Goal: Find specific page/section: Find specific page/section

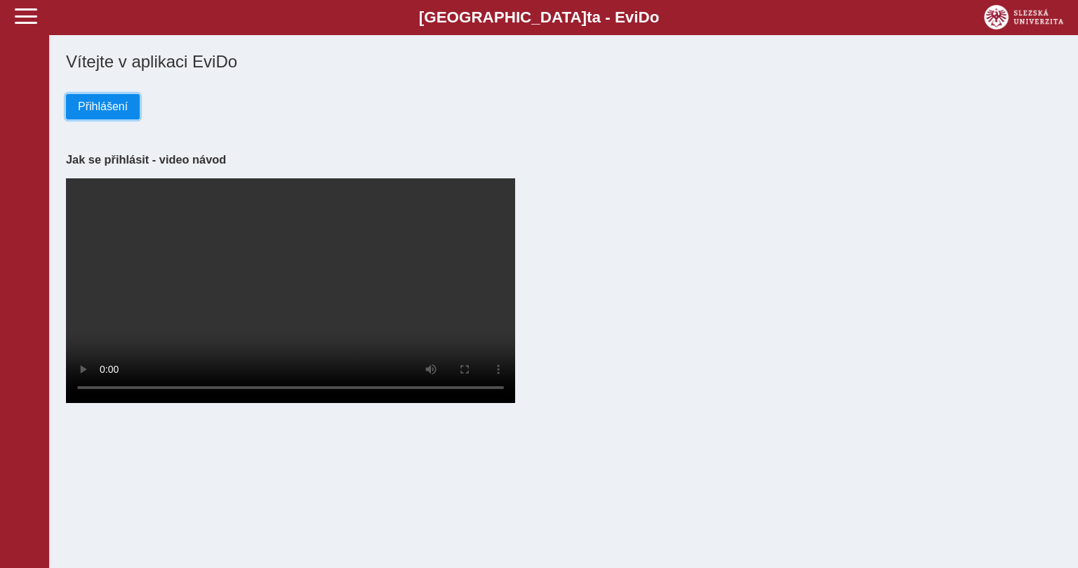
click at [80, 102] on span "Přihlášení" at bounding box center [103, 106] width 50 height 13
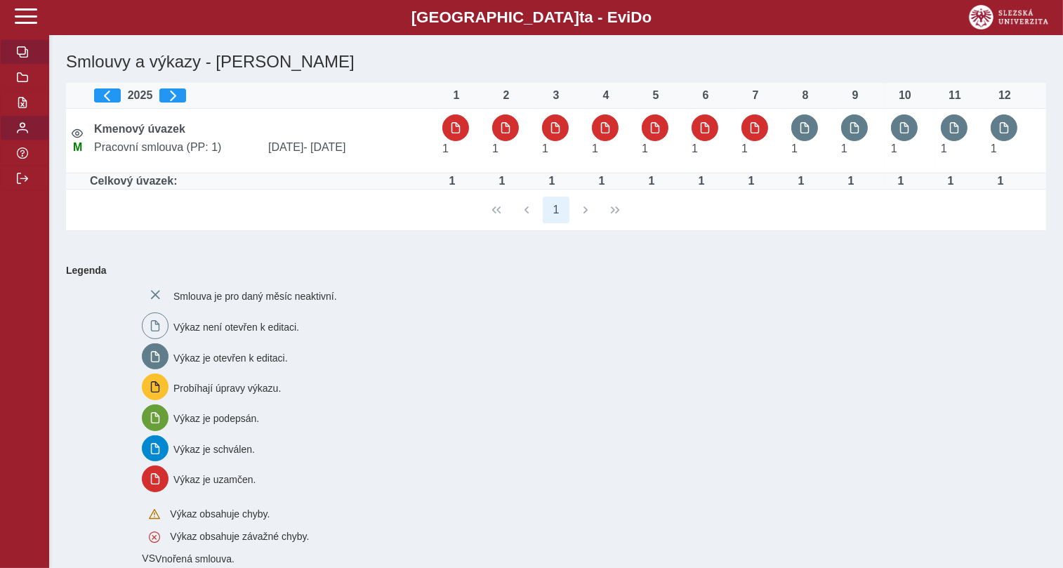
click at [27, 133] on span "button" at bounding box center [22, 127] width 11 height 11
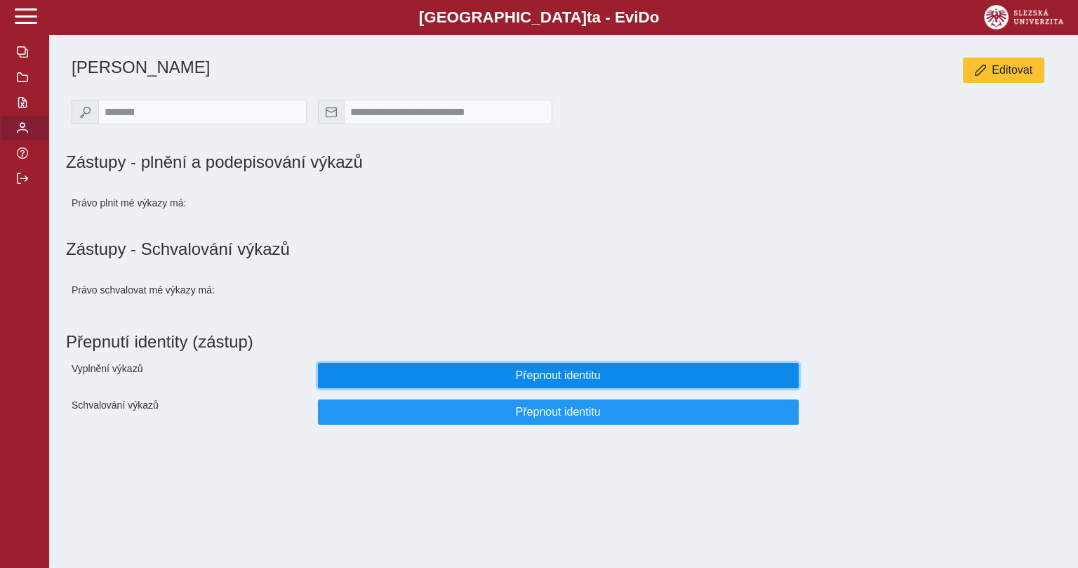
click at [356, 382] on span "Přepnout identitu" at bounding box center [558, 375] width 457 height 13
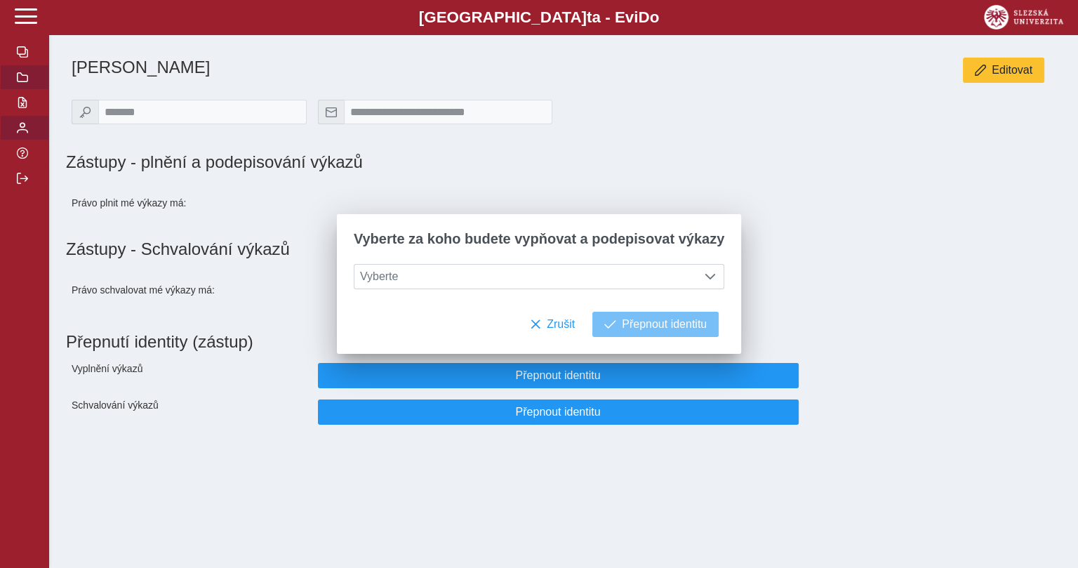
click at [26, 83] on span "button" at bounding box center [22, 77] width 11 height 11
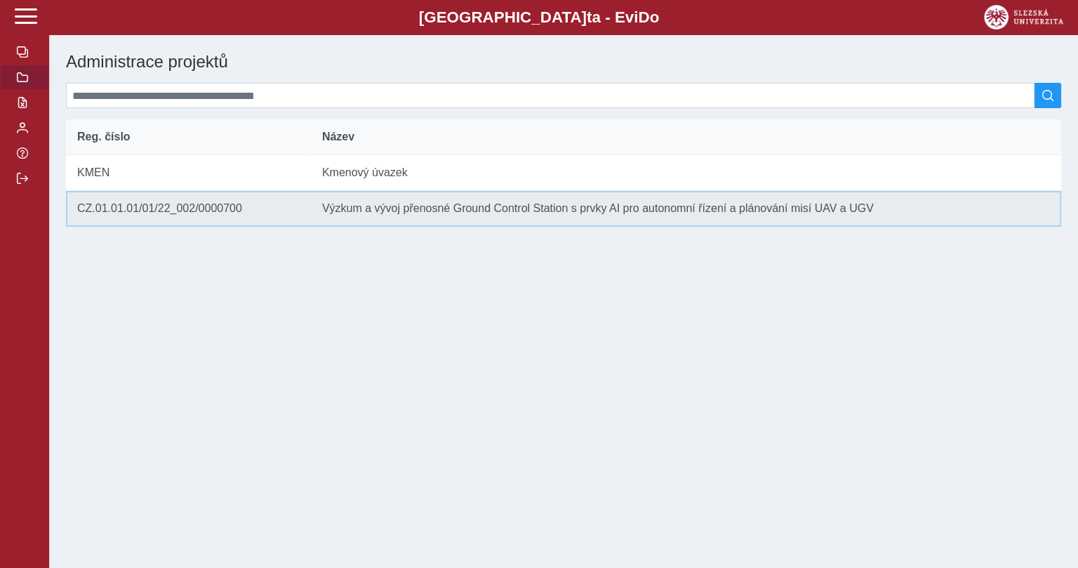
click at [122, 216] on td "Reg. číslo CZ.01.01.01/01/22_002/0000700" at bounding box center [188, 209] width 245 height 36
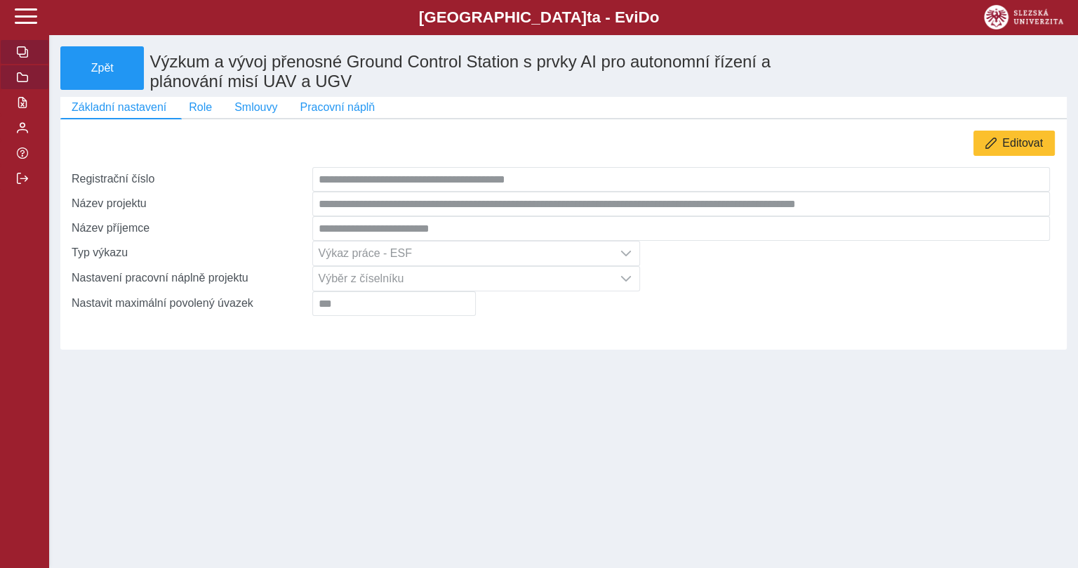
click at [20, 58] on span "button" at bounding box center [22, 51] width 11 height 11
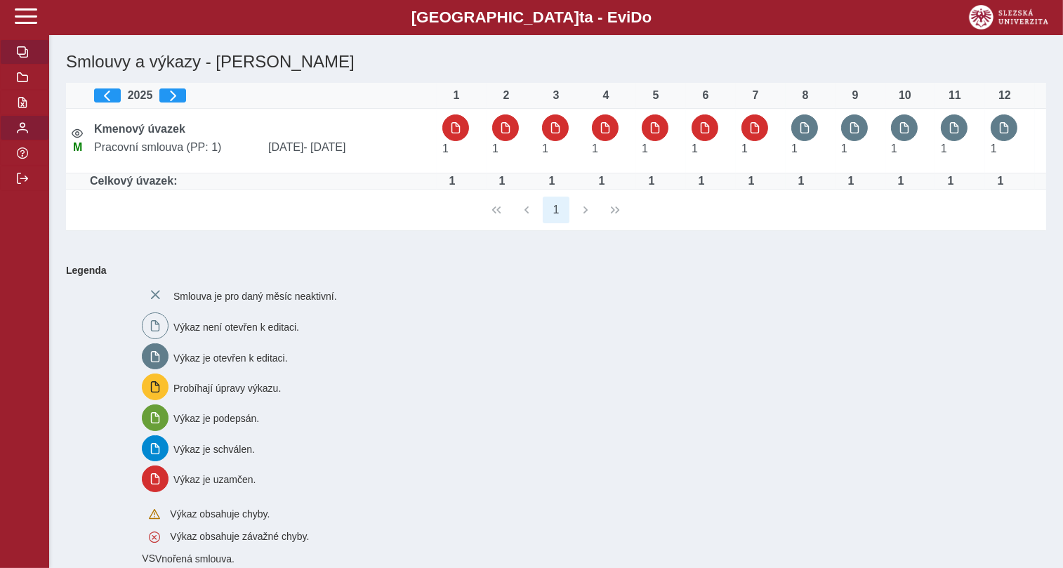
click at [24, 140] on button "button" at bounding box center [24, 127] width 49 height 25
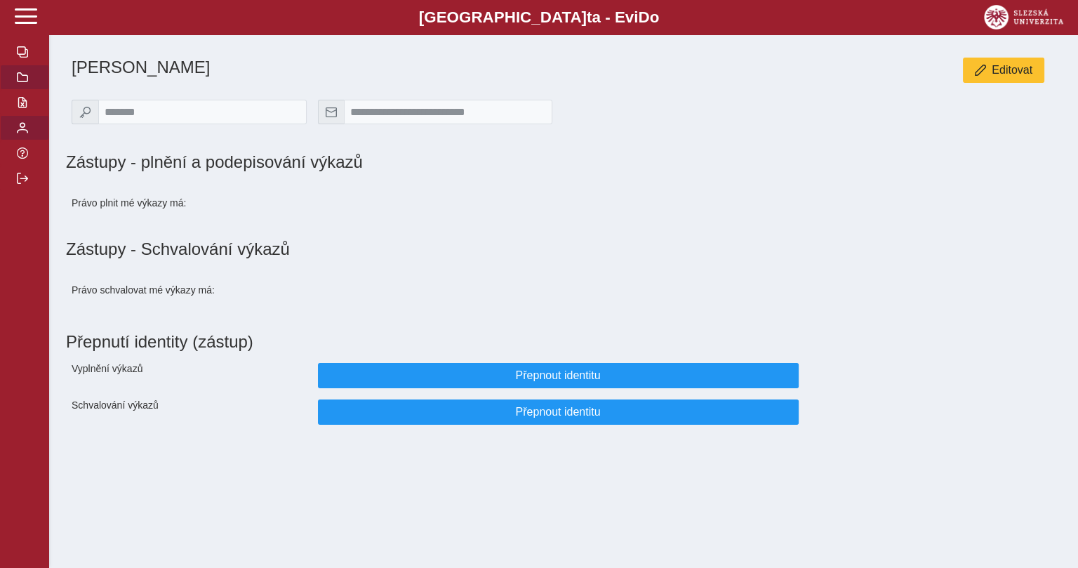
click at [25, 83] on span "button" at bounding box center [22, 77] width 11 height 11
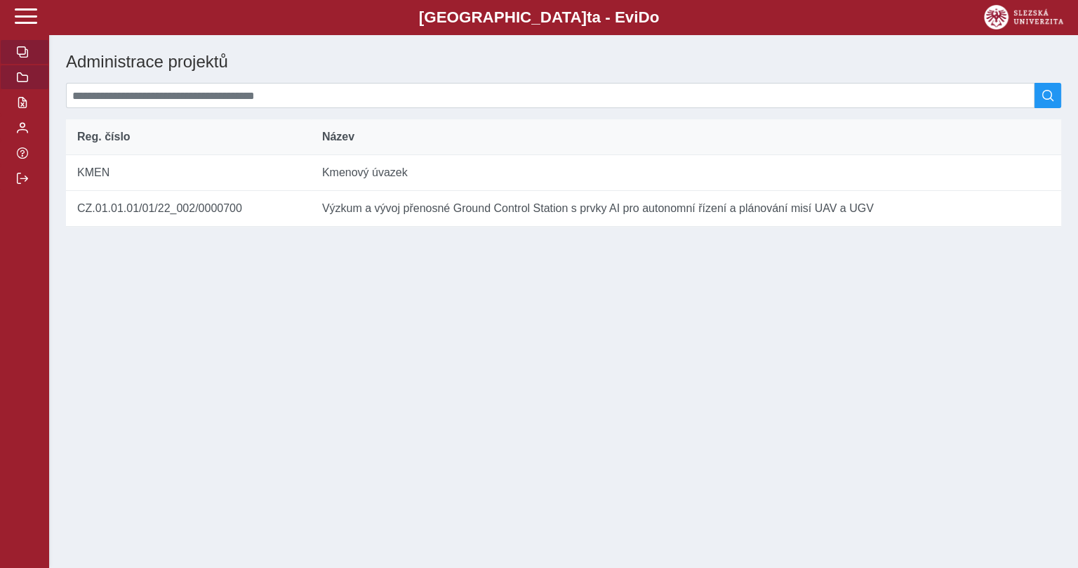
click at [27, 58] on span "button" at bounding box center [22, 51] width 11 height 11
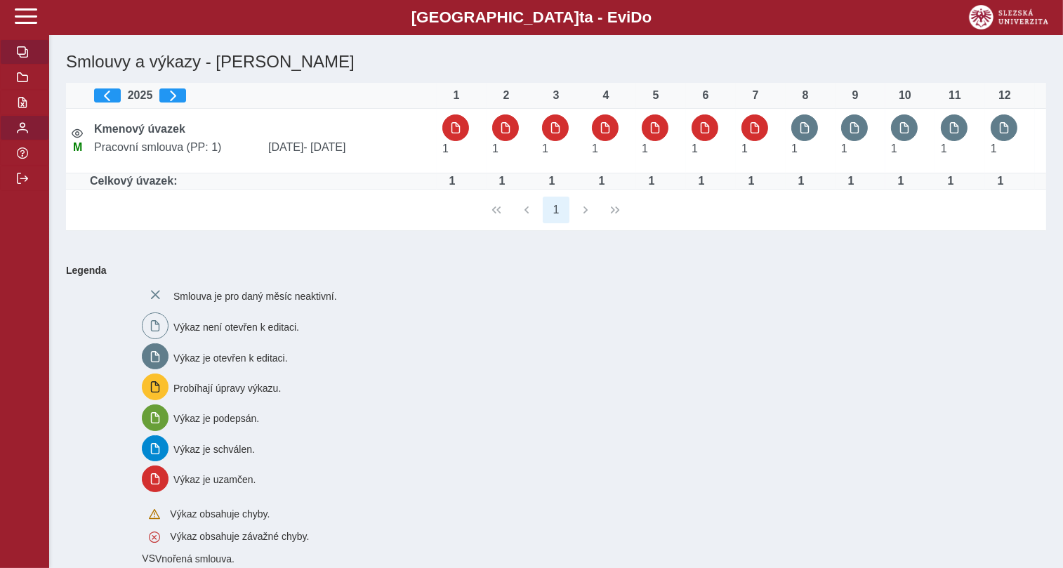
click at [27, 133] on span "button" at bounding box center [22, 127] width 11 height 11
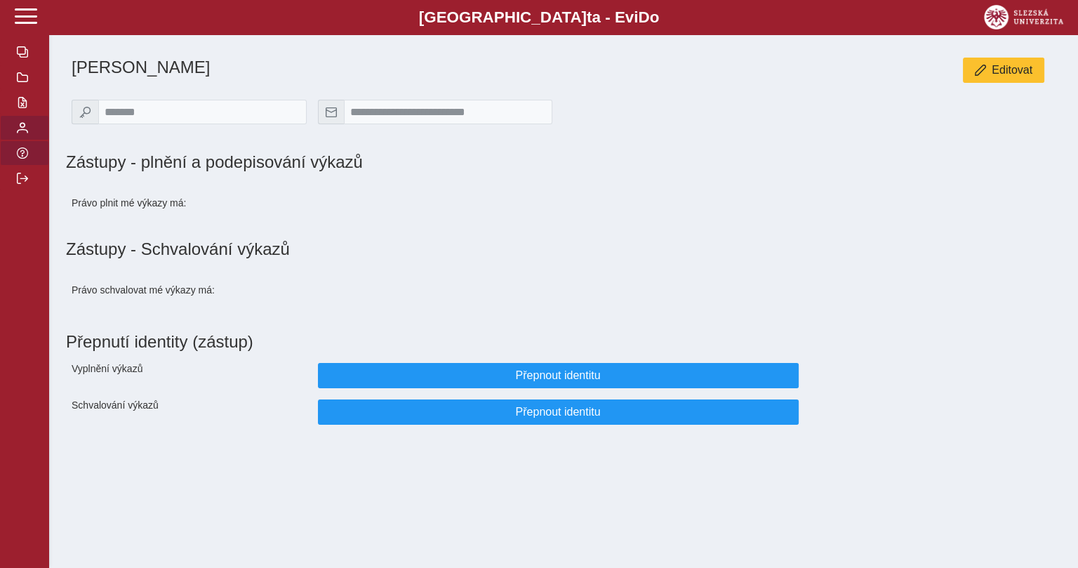
click at [27, 159] on span "button" at bounding box center [22, 152] width 11 height 11
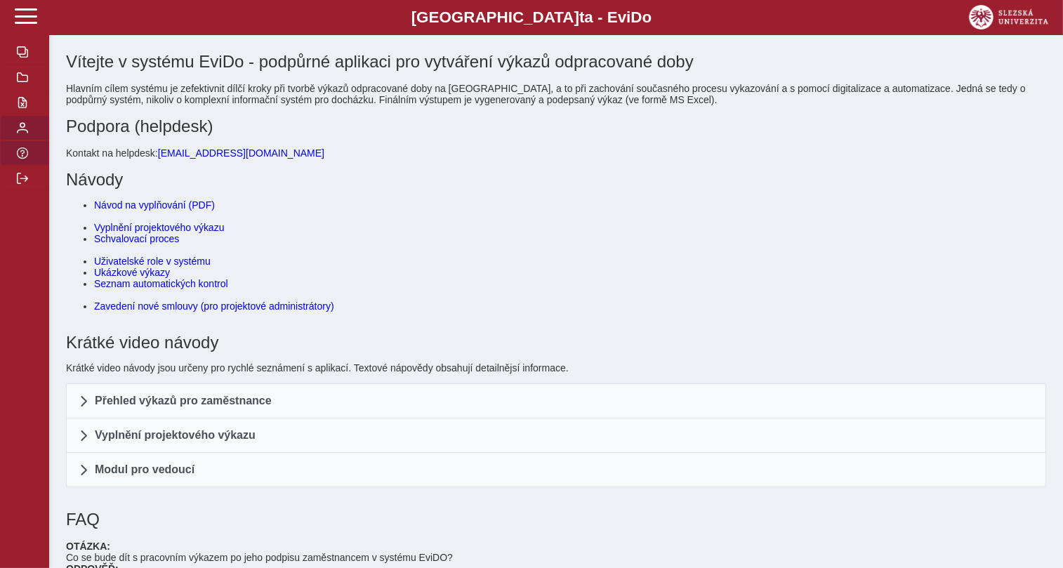
click at [20, 140] on button "button" at bounding box center [24, 127] width 49 height 25
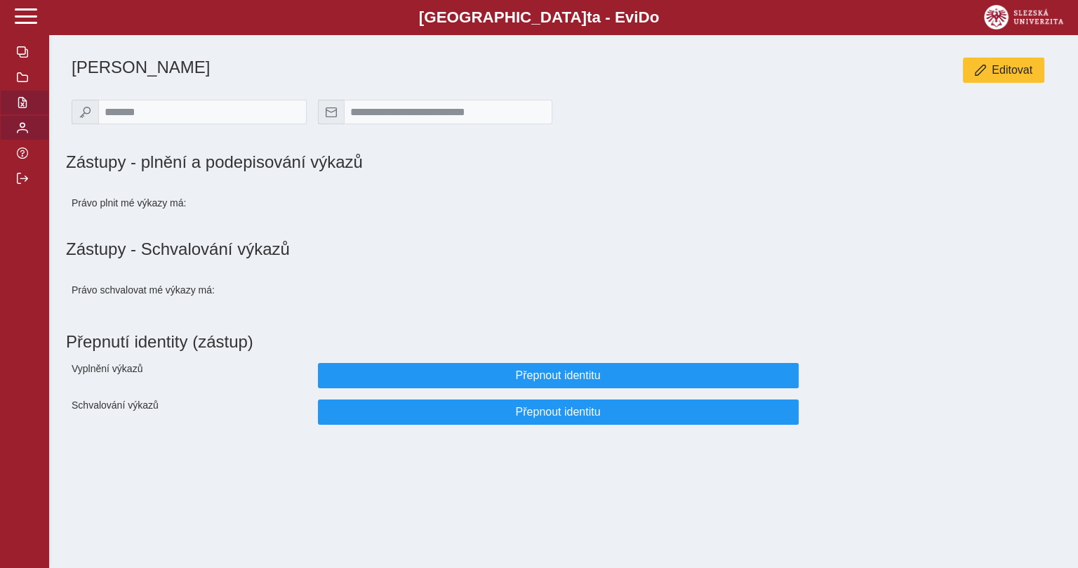
click at [20, 115] on button "button" at bounding box center [24, 102] width 49 height 25
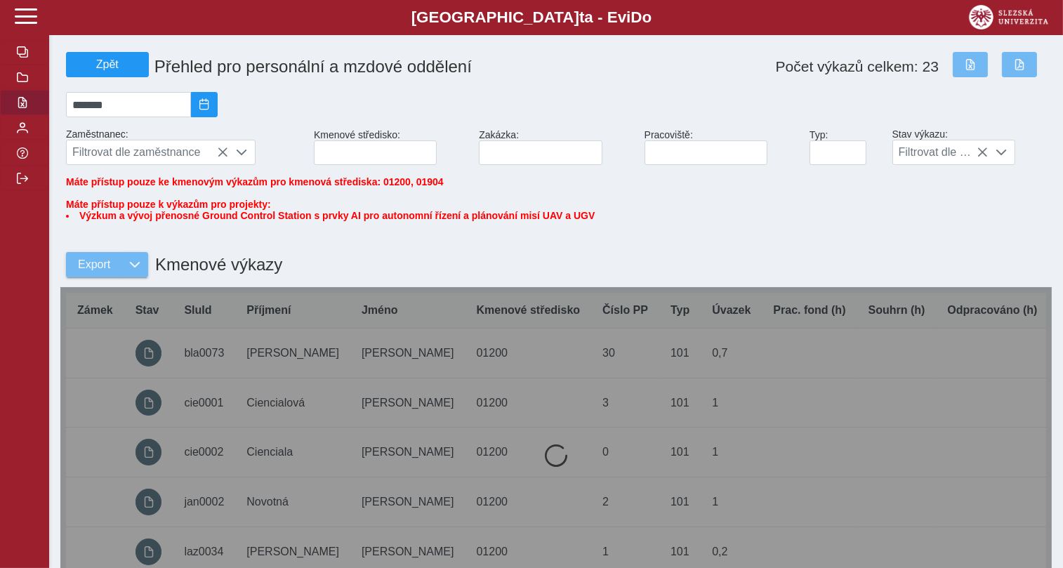
drag, startPoint x: 20, startPoint y: 152, endPoint x: 293, endPoint y: 256, distance: 292.1
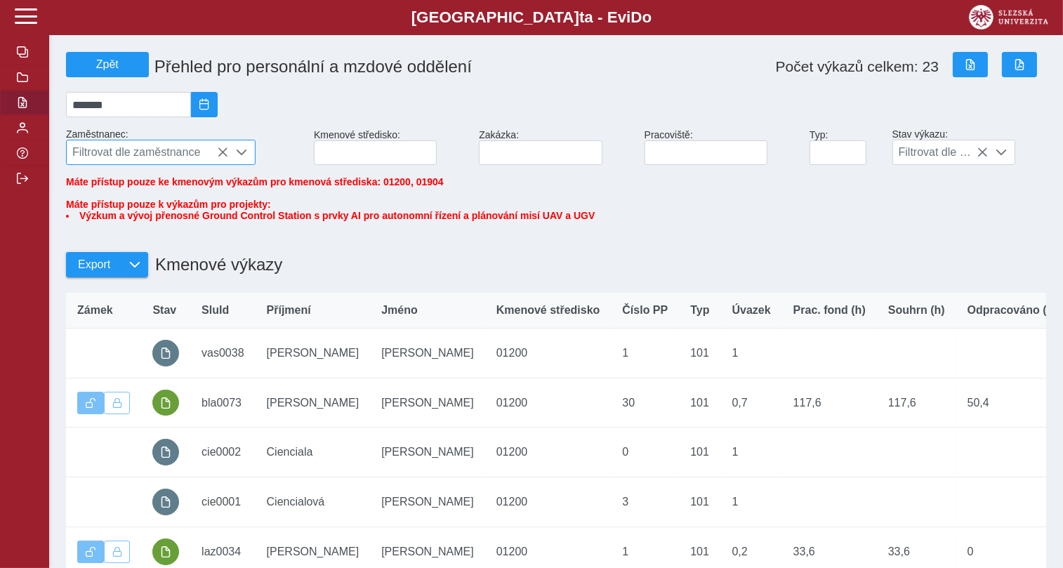
click at [225, 158] on icon at bounding box center [222, 152] width 11 height 11
click at [225, 159] on span "Filtrovat dle zaměstnance" at bounding box center [147, 152] width 161 height 24
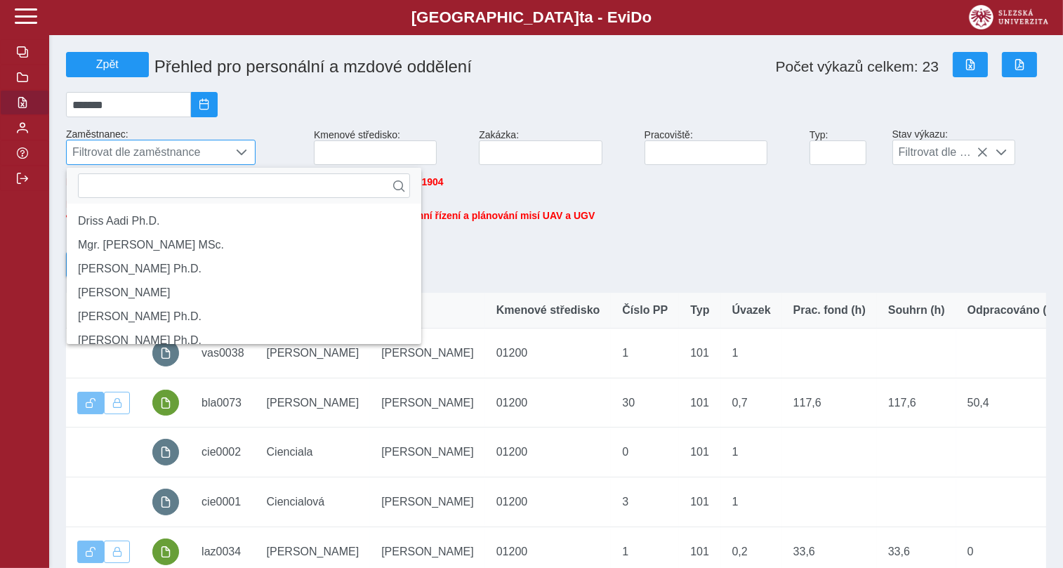
scroll to position [8, 57]
click at [225, 159] on span "Filtrovat dle zaměstnance" at bounding box center [147, 152] width 161 height 24
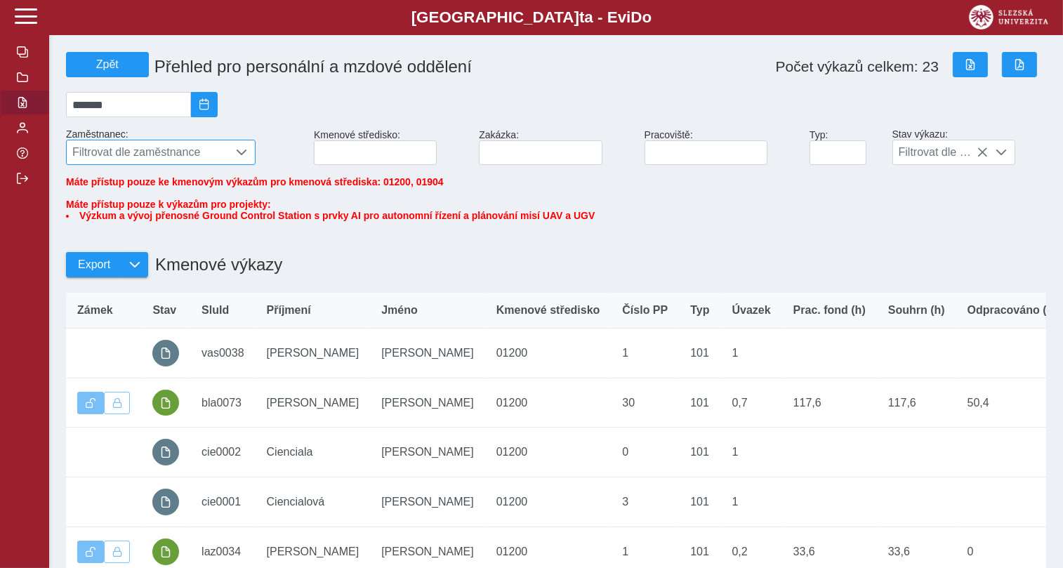
click at [153, 221] on li "Výzkum a vývoj přenosné Ground Control Station s prvky AI pro autonomní řízení …" at bounding box center [556, 215] width 980 height 11
click at [121, 70] on span "Zpět" at bounding box center [107, 64] width 70 height 13
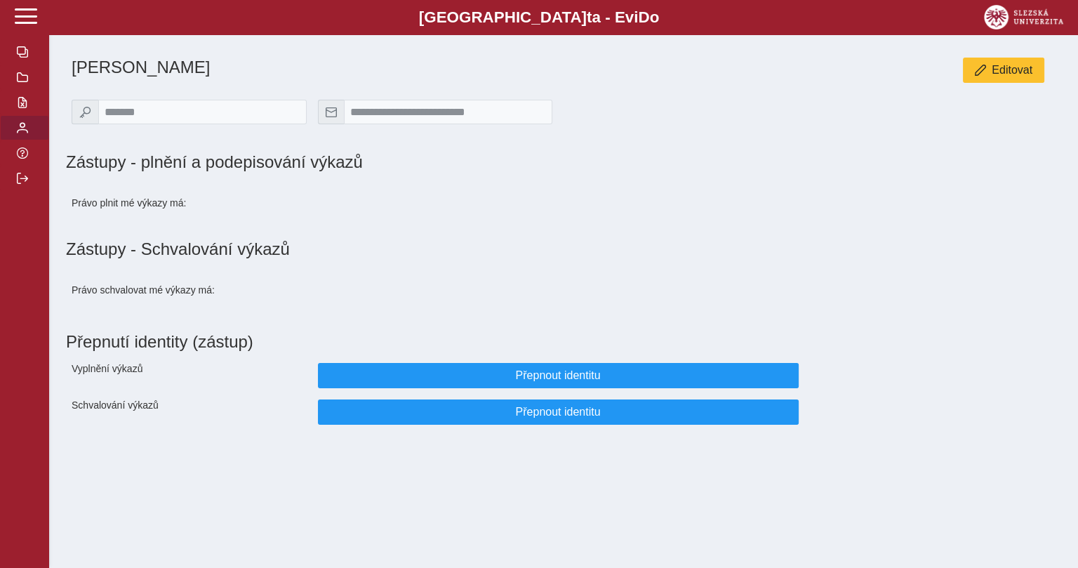
click at [121, 70] on h1 "[PERSON_NAME]" at bounding box center [394, 68] width 645 height 20
click at [22, 133] on span "button" at bounding box center [22, 127] width 11 height 11
click at [20, 115] on button "button" at bounding box center [24, 102] width 49 height 25
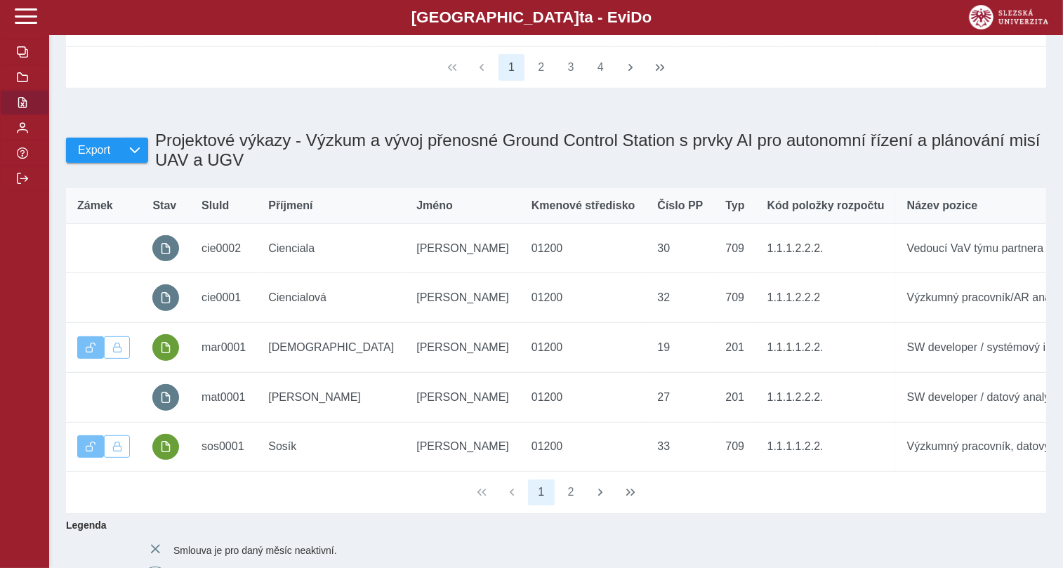
scroll to position [565, 0]
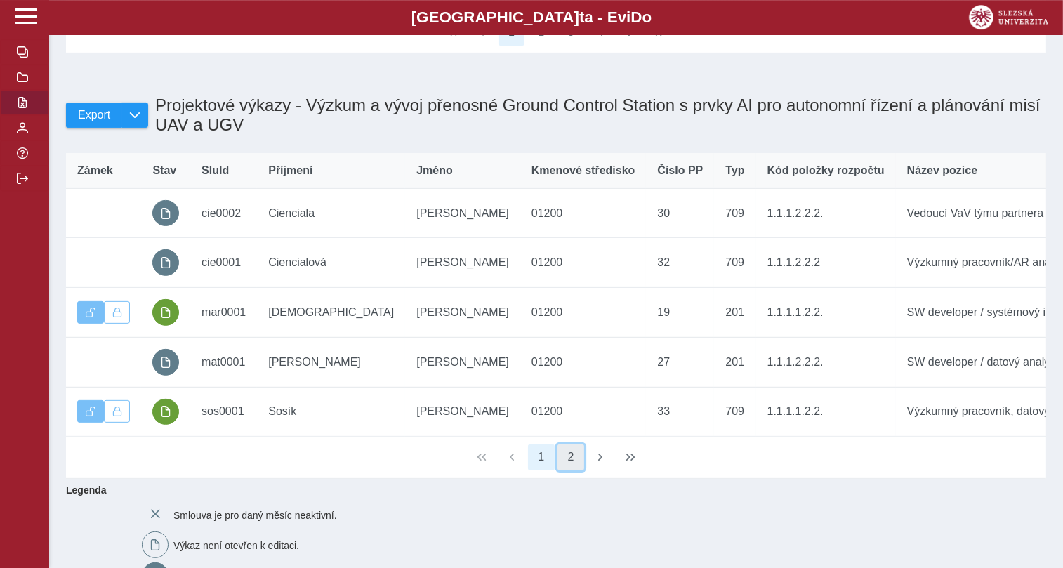
click at [565, 471] on button "2" at bounding box center [570, 457] width 27 height 27
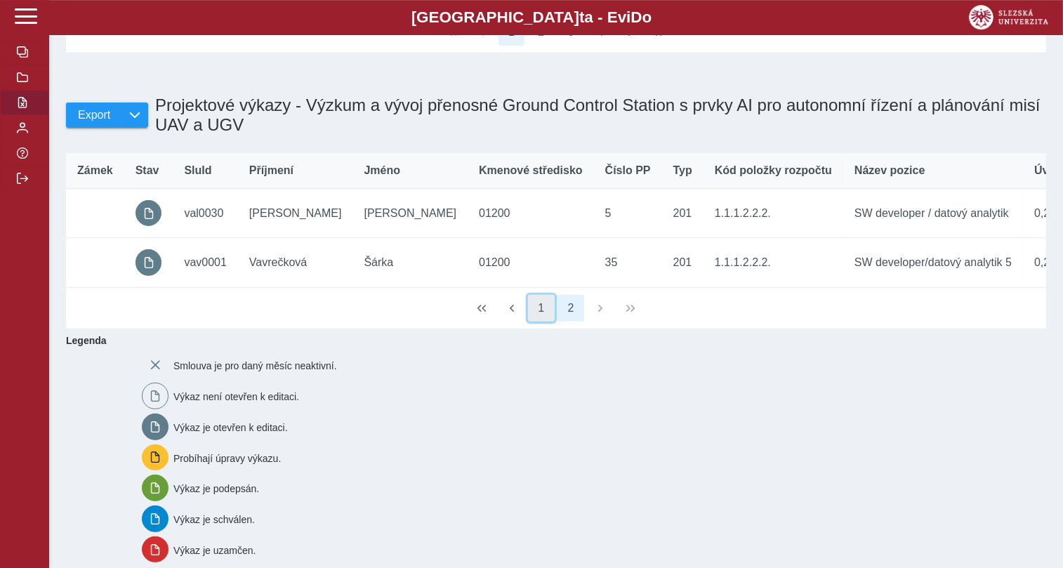
click at [536, 321] on button "1" at bounding box center [541, 308] width 27 height 27
